Goal: Task Accomplishment & Management: Use online tool/utility

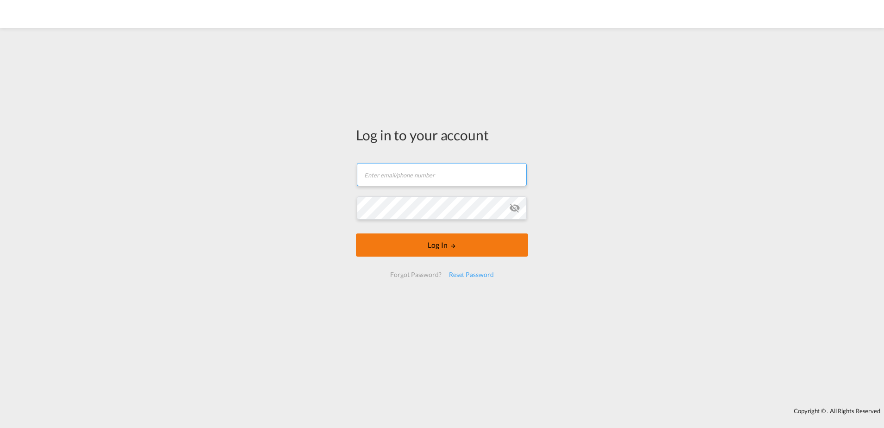
type input "[EMAIL_ADDRESS][PERSON_NAME][DOMAIN_NAME]"
click at [476, 248] on button "Log In" at bounding box center [442, 244] width 172 height 23
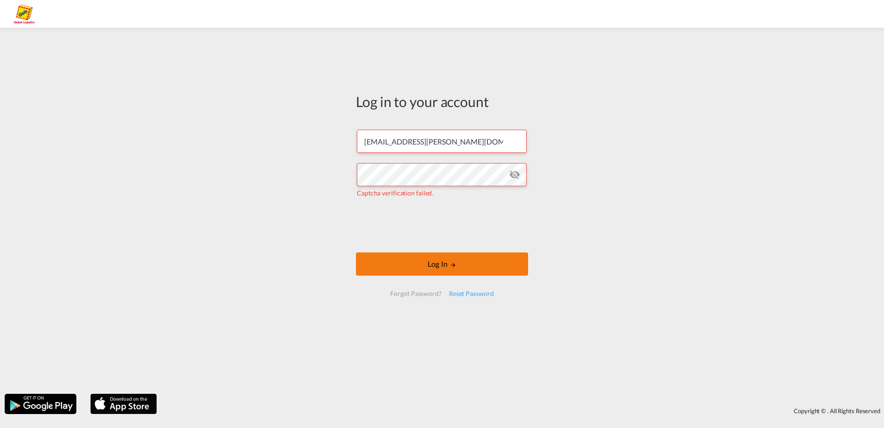
click at [433, 273] on button "Log In" at bounding box center [442, 263] width 172 height 23
click at [456, 264] on md-icon "LOGIN" at bounding box center [453, 265] width 6 height 6
